Goal: Check status

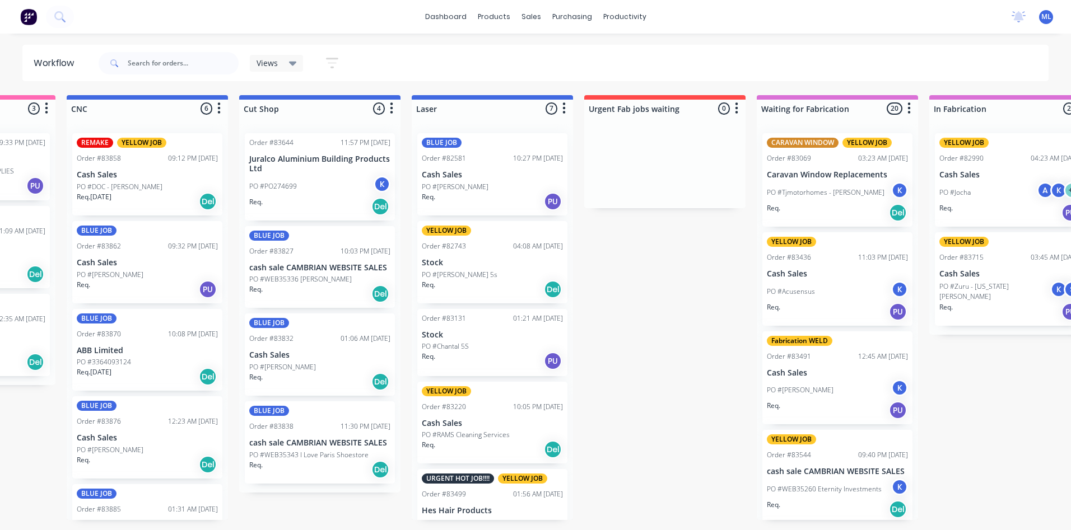
scroll to position [336, 0]
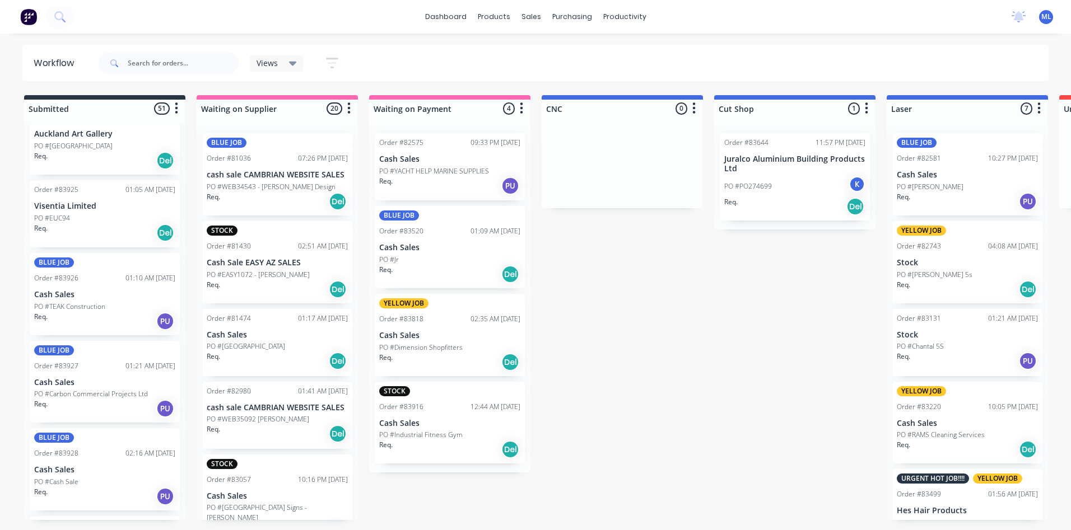
scroll to position [3981, 0]
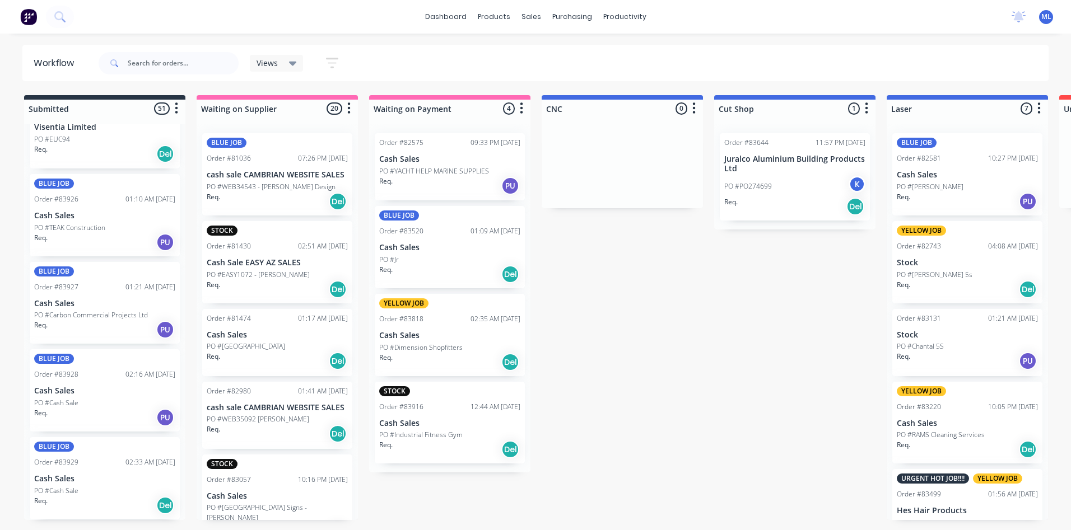
click at [119, 407] on div "PO #Cash Sale" at bounding box center [104, 403] width 141 height 10
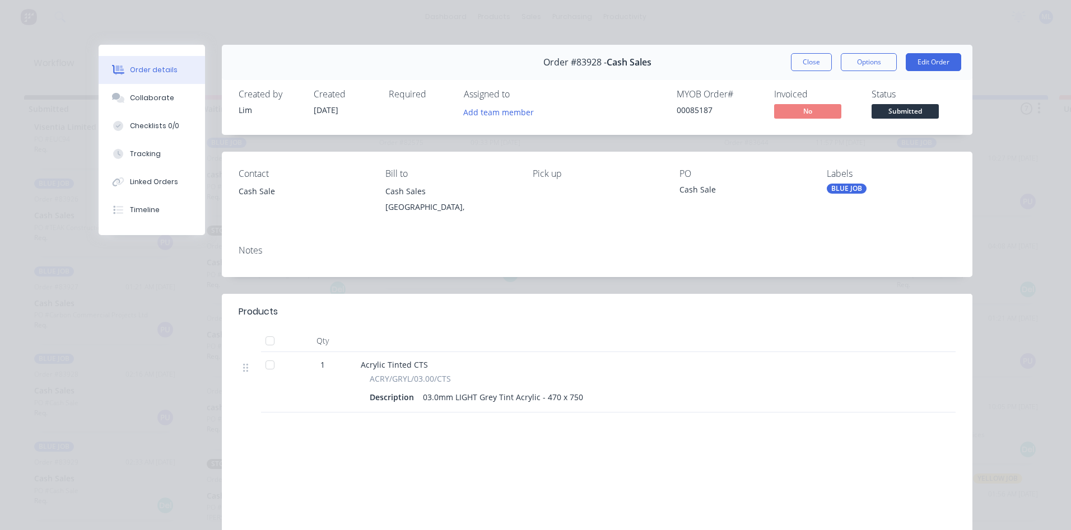
click at [1011, 177] on div "Order details Collaborate Checklists 0/0 Tracking Linked Orders Timeline Order …" at bounding box center [535, 265] width 1071 height 530
click at [814, 64] on button "Close" at bounding box center [811, 62] width 41 height 18
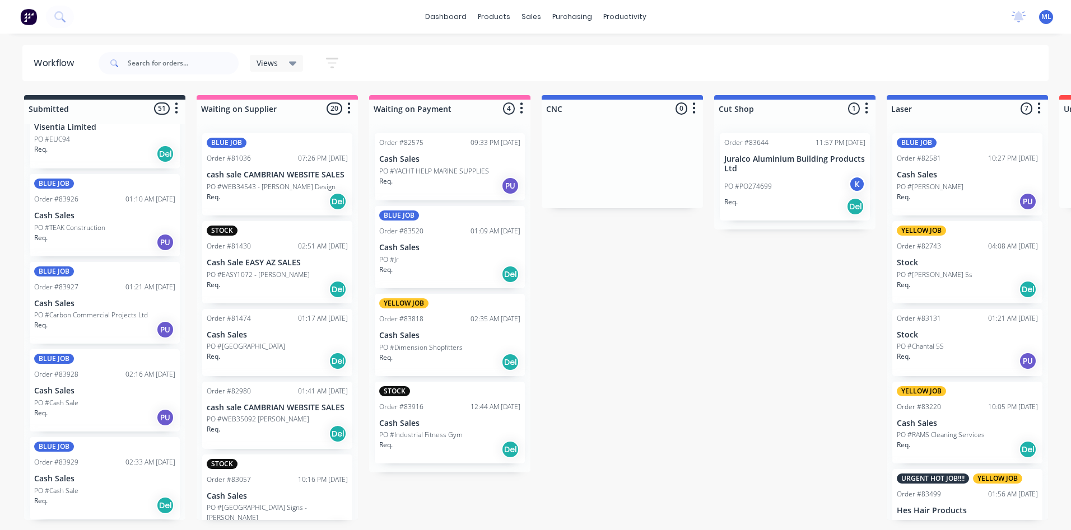
click at [91, 416] on div "Req. PU" at bounding box center [104, 417] width 141 height 19
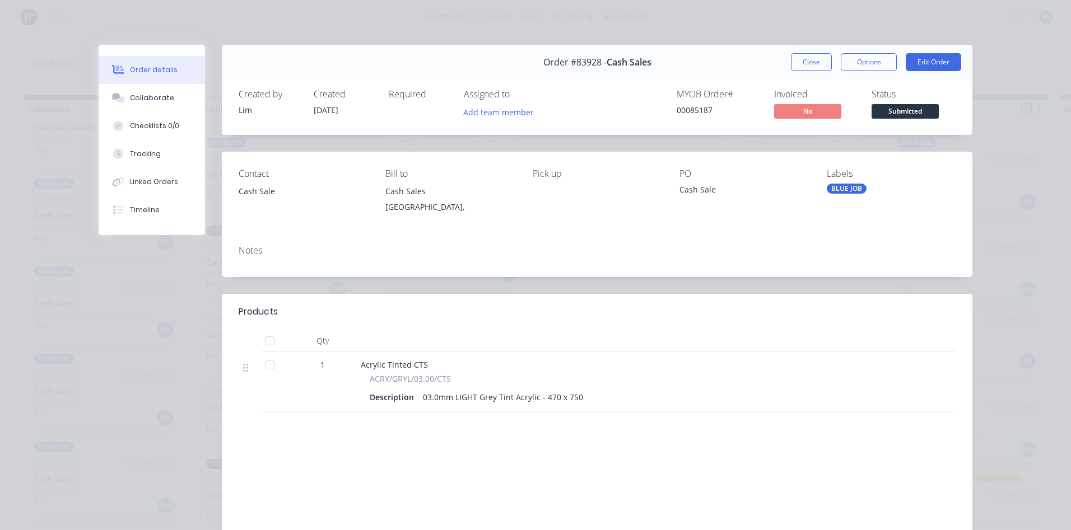
click at [996, 182] on div "Order details Collaborate Checklists 0/0 Tracking Linked Orders Timeline Order …" at bounding box center [535, 265] width 1071 height 530
click at [810, 62] on button "Close" at bounding box center [811, 62] width 41 height 18
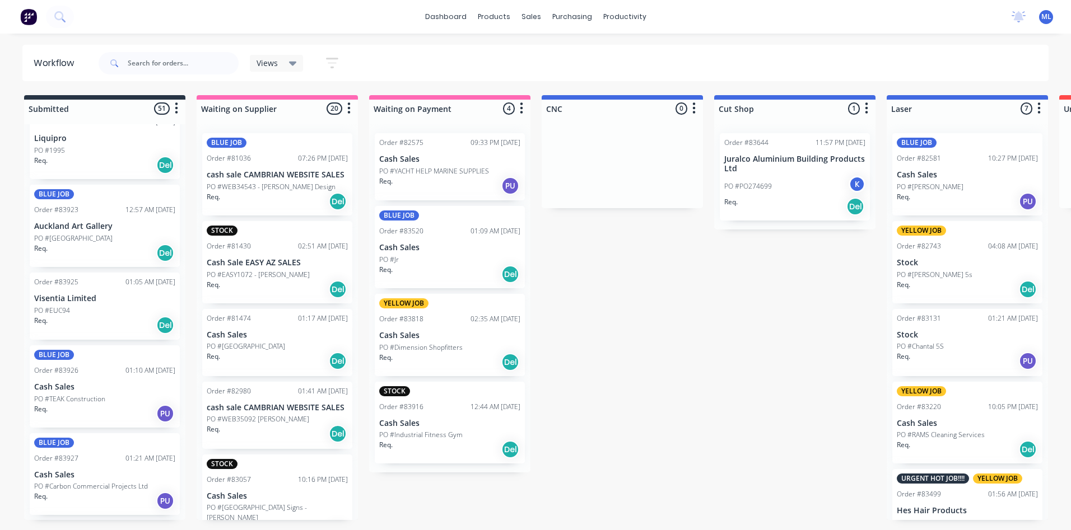
scroll to position [3757, 0]
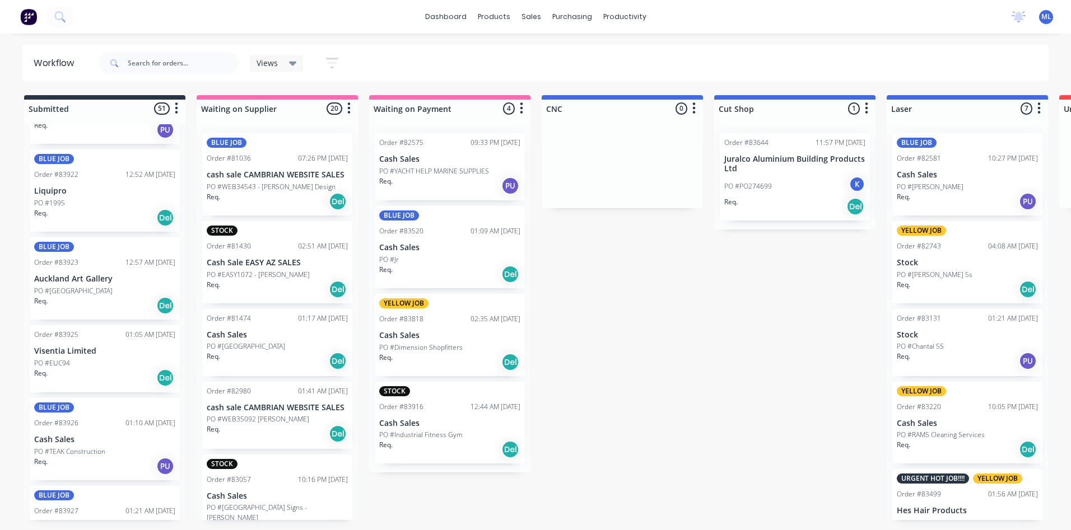
click at [114, 368] on div "Req. Del" at bounding box center [104, 377] width 141 height 19
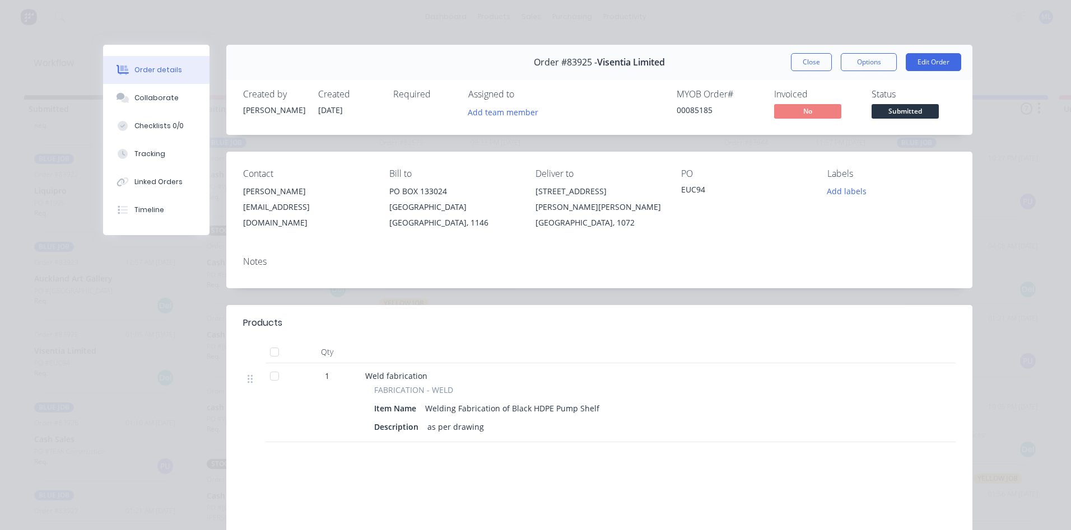
drag, startPoint x: 794, startPoint y: 67, endPoint x: 792, endPoint y: 73, distance: 6.4
click at [794, 67] on button "Close" at bounding box center [811, 62] width 41 height 18
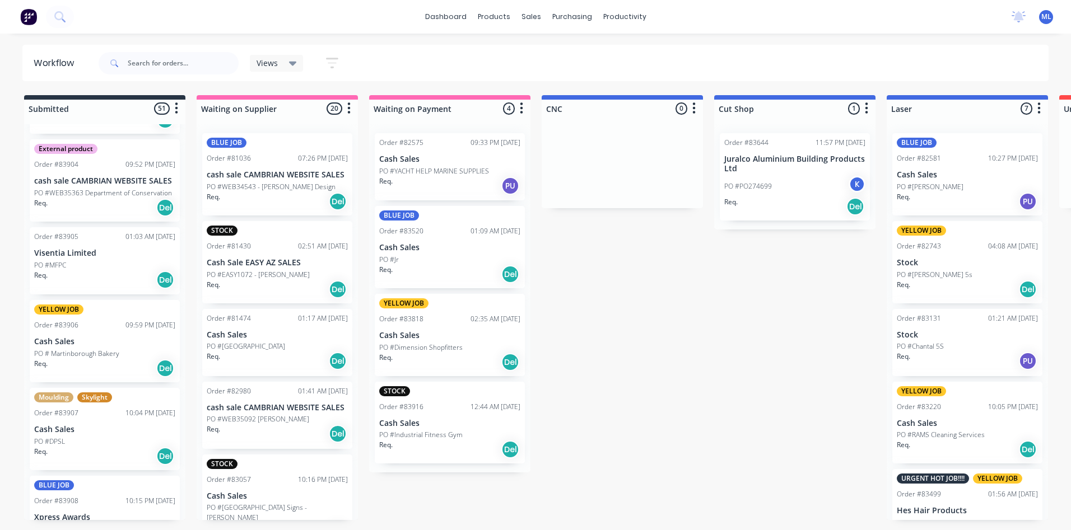
scroll to position [2413, 0]
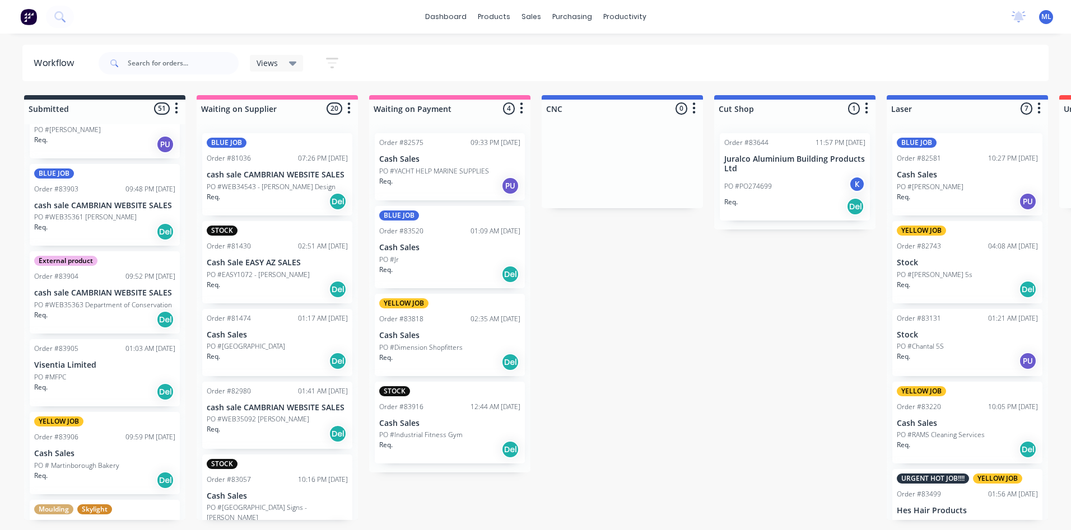
click at [108, 385] on div "Req. Del" at bounding box center [104, 391] width 141 height 19
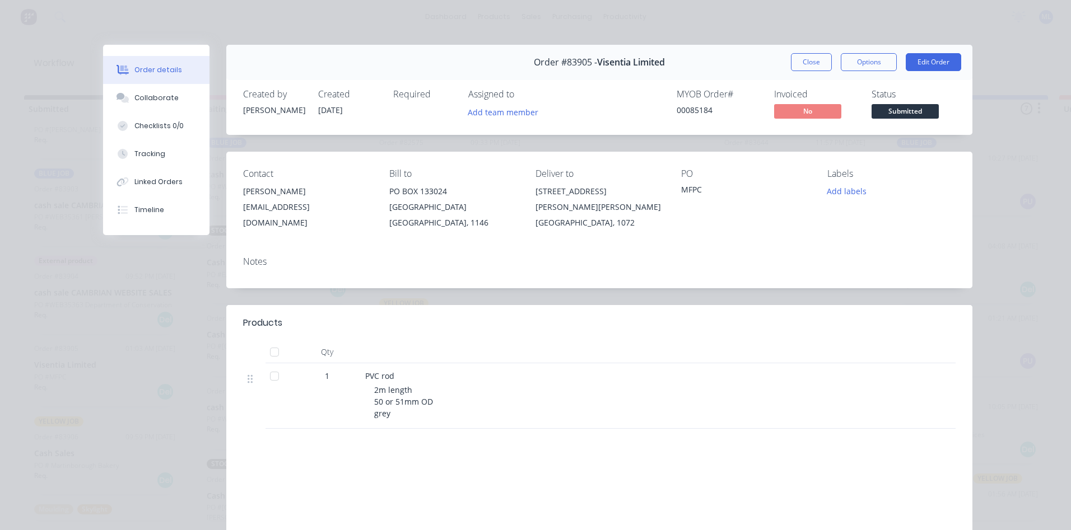
click at [1001, 181] on div "Order details Collaborate Checklists 0/0 Tracking Linked Orders Timeline Order …" at bounding box center [535, 265] width 1071 height 530
click at [802, 56] on button "Close" at bounding box center [811, 62] width 41 height 18
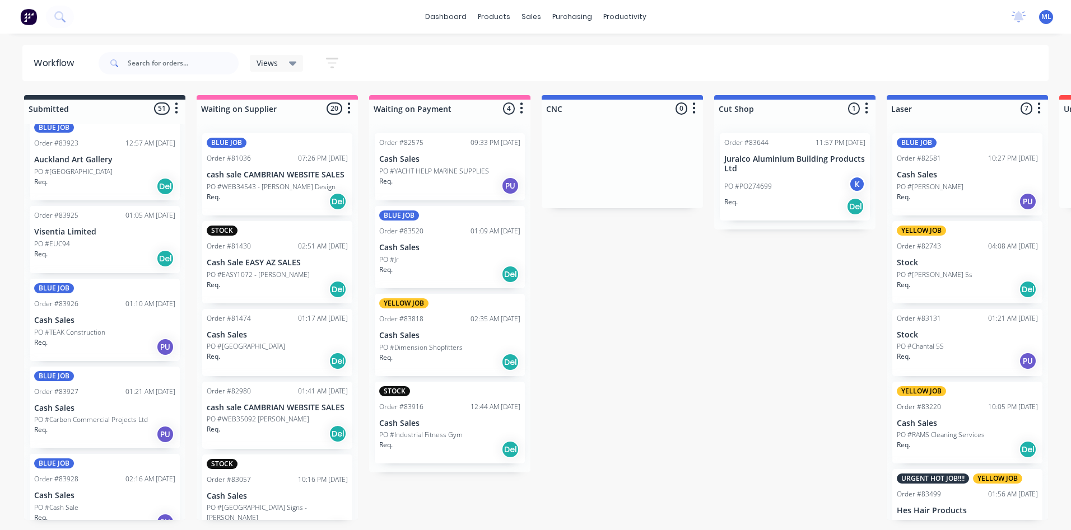
scroll to position [3981, 0]
